Goal: Information Seeking & Learning: Learn about a topic

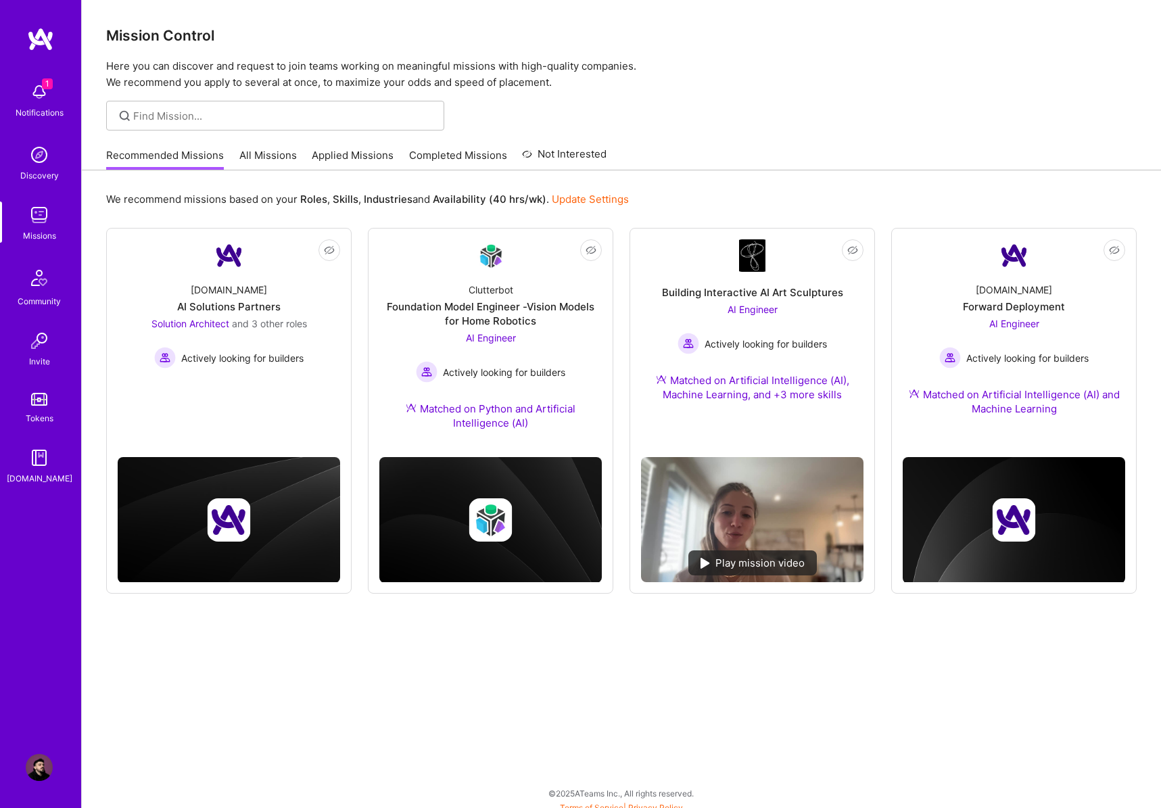
click at [43, 87] on span "1" at bounding box center [47, 83] width 11 height 11
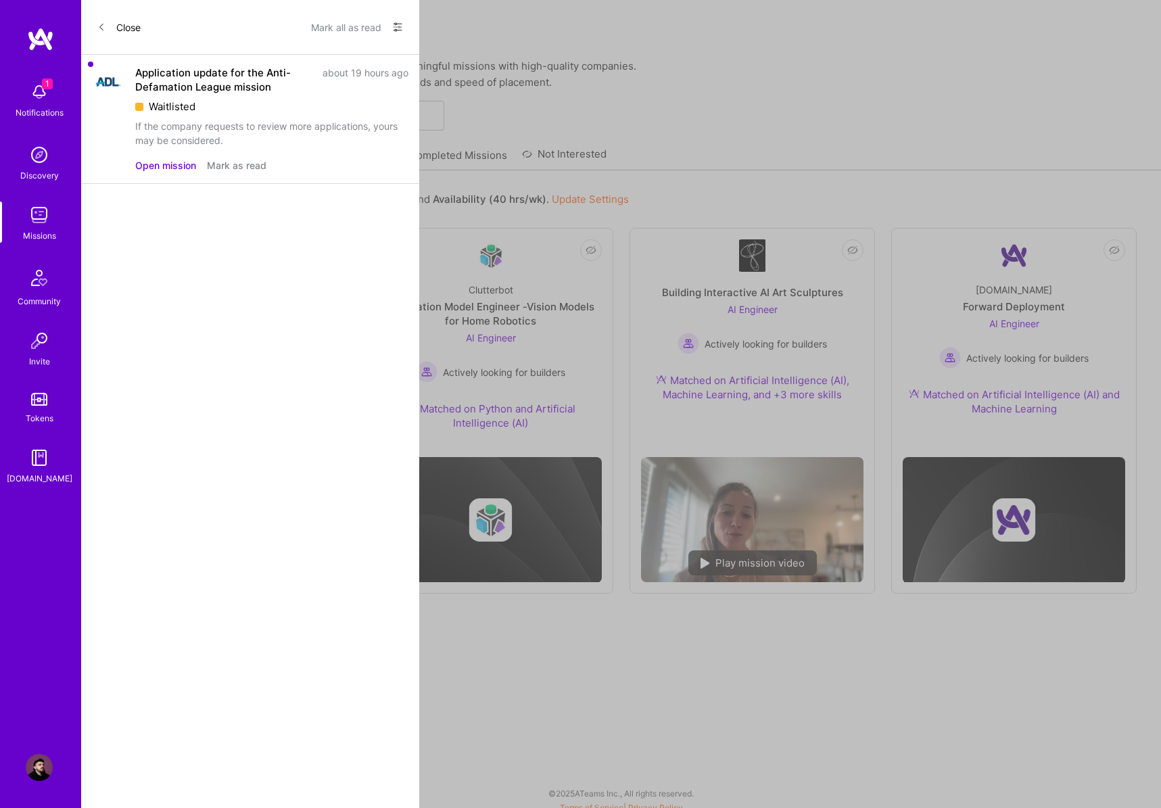
click at [228, 166] on button "Mark as read" at bounding box center [236, 165] width 59 height 14
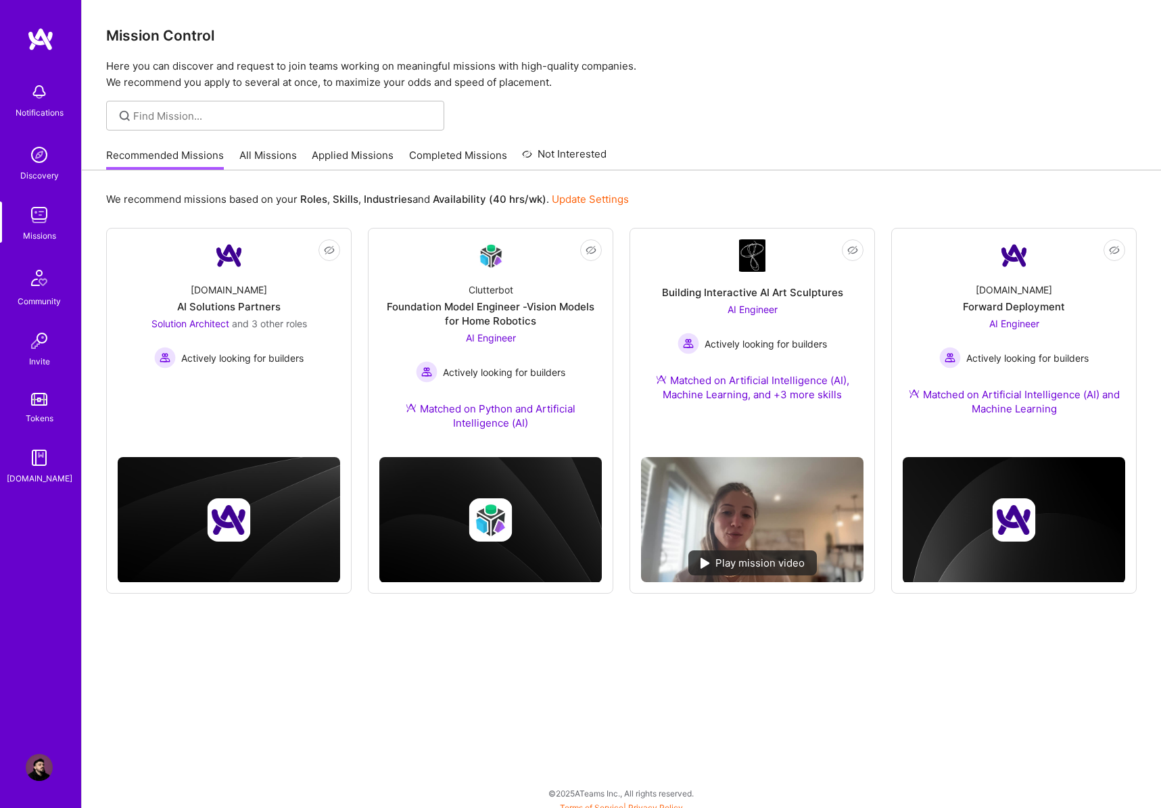
click at [34, 87] on div "Notifications Discovery Missions Community Invite Tokens [DOMAIN_NAME]" at bounding box center [40, 281] width 81 height 410
click at [757, 268] on img at bounding box center [752, 255] width 27 height 32
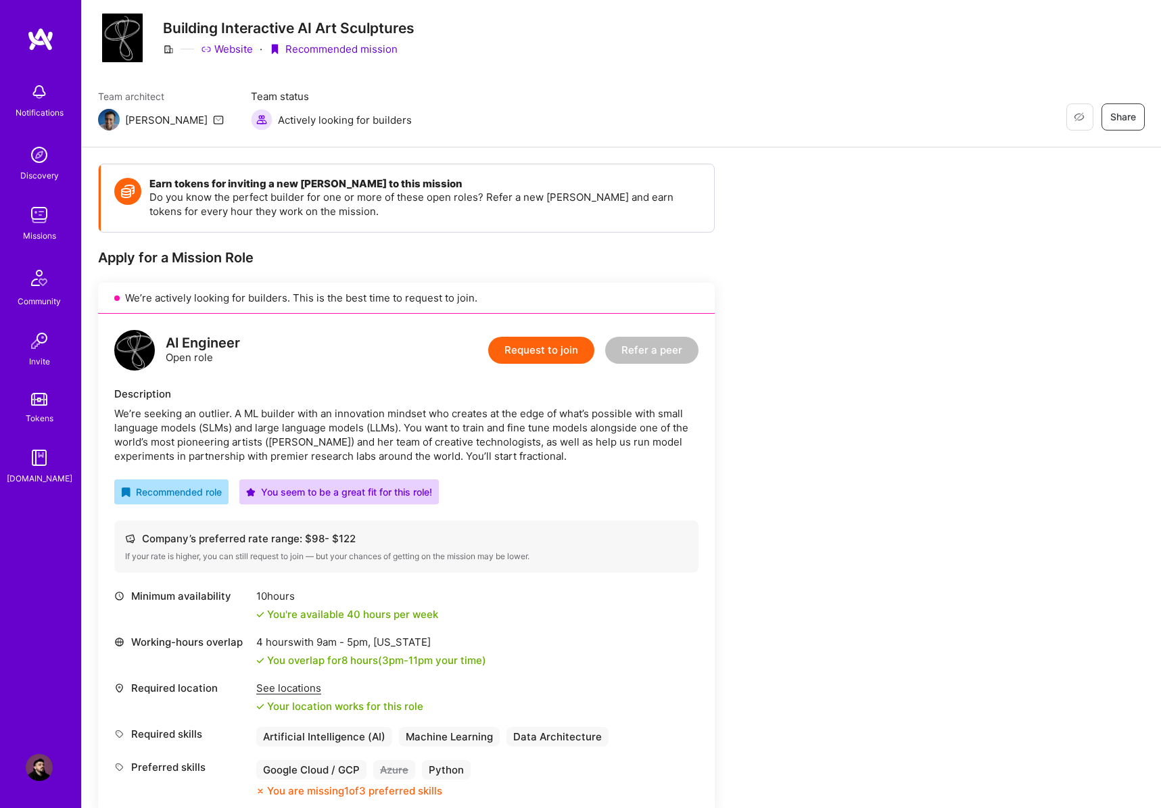
scroll to position [116, 0]
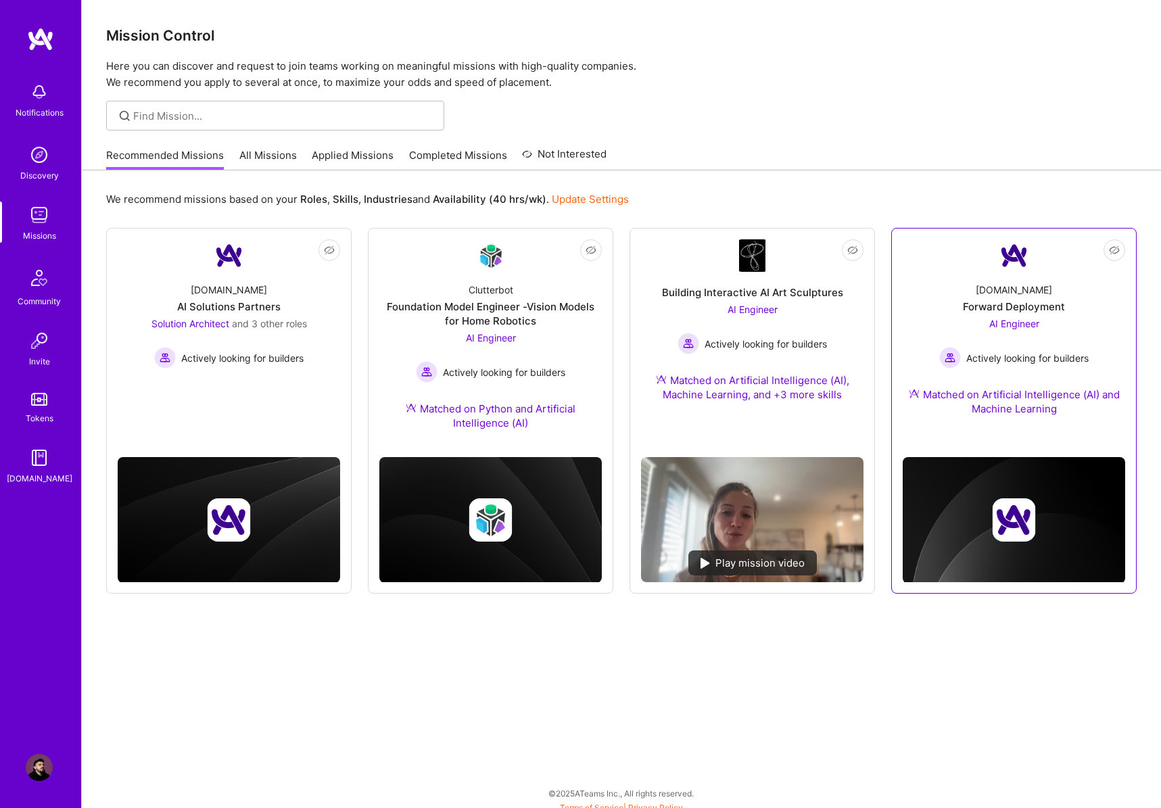
click at [995, 279] on div "[DOMAIN_NAME] Forward Deployment AI Engineer Actively looking for builders Matc…" at bounding box center [1013, 352] width 222 height 160
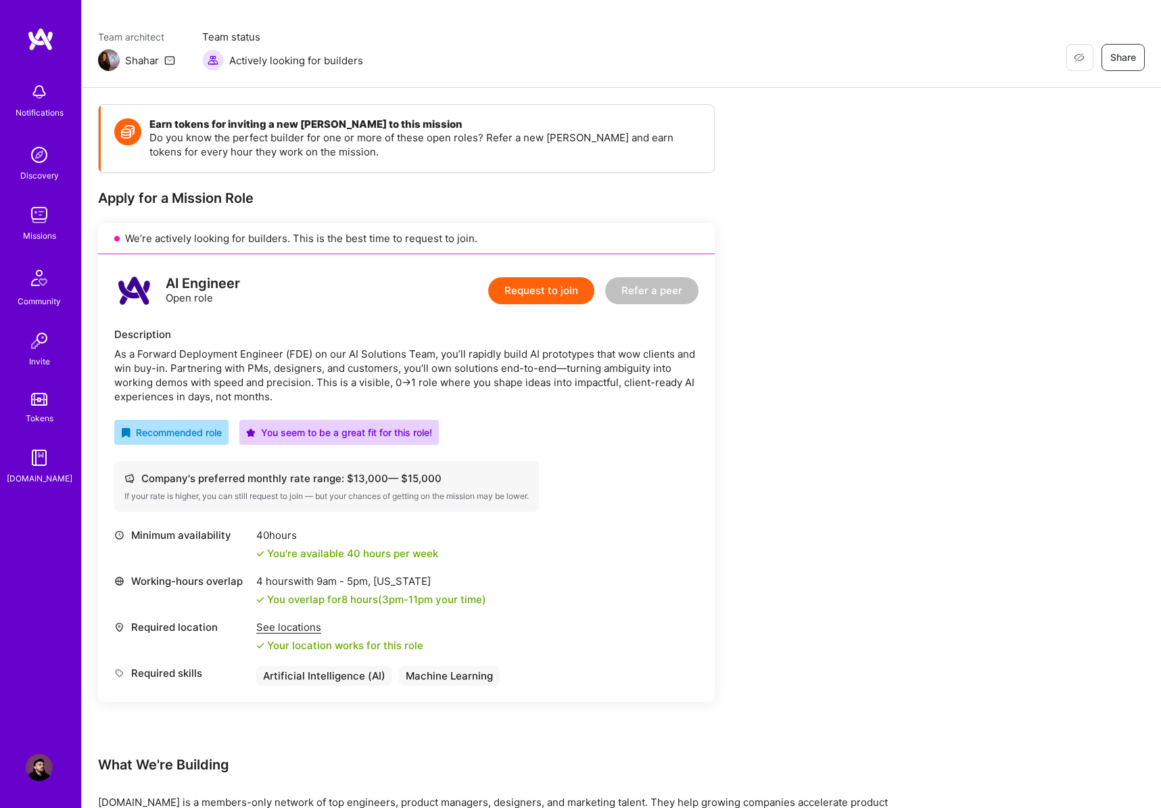
scroll to position [299, 0]
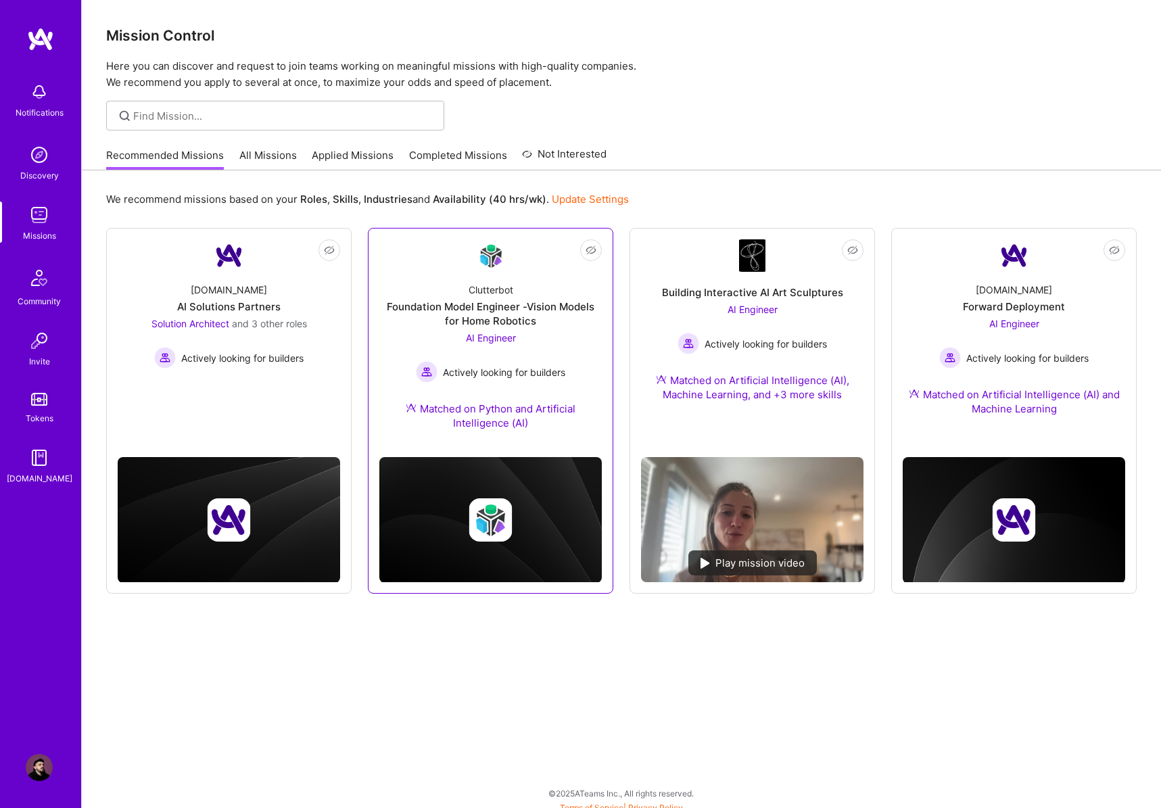
click at [531, 275] on div "Clutterbot Foundation Model Engineer -Vision Models for Home Robotics AI Engine…" at bounding box center [490, 359] width 222 height 174
click at [412, 698] on div "We recommend missions based on your Roles , Skills , Industries and Availabilit…" at bounding box center [621, 493] width 1079 height 646
